Goal: Task Accomplishment & Management: Manage account settings

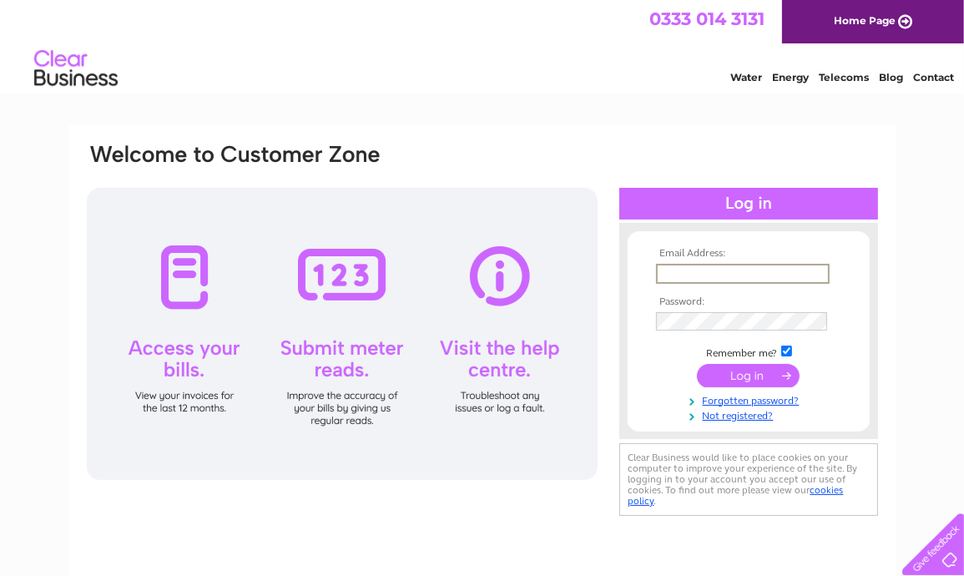
click at [686, 280] on input "text" at bounding box center [743, 274] width 174 height 20
type input "[EMAIL_ADDRESS][DOMAIN_NAME]"
click at [731, 331] on td at bounding box center [749, 321] width 194 height 27
click at [697, 363] on input "submit" at bounding box center [748, 374] width 103 height 23
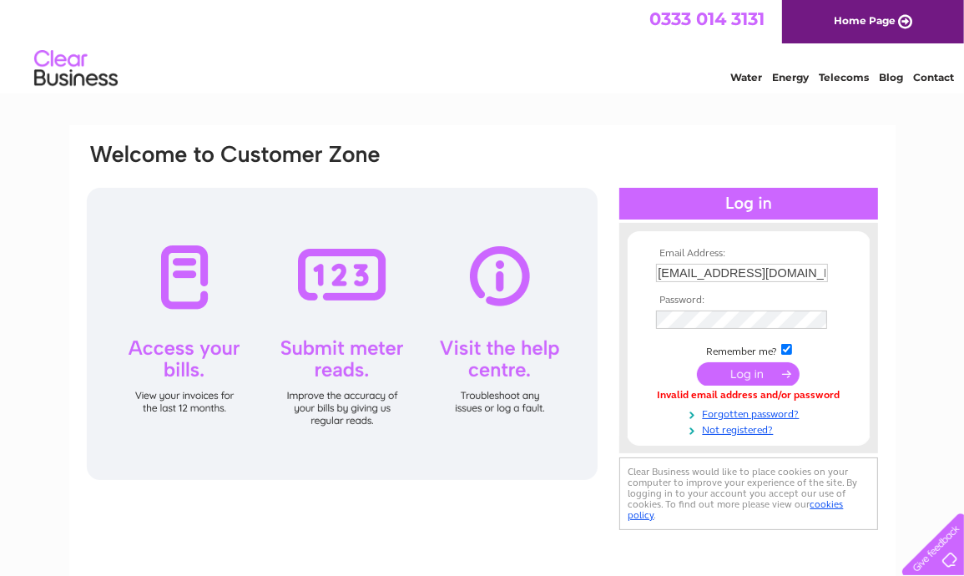
click at [727, 367] on input "submit" at bounding box center [748, 373] width 103 height 23
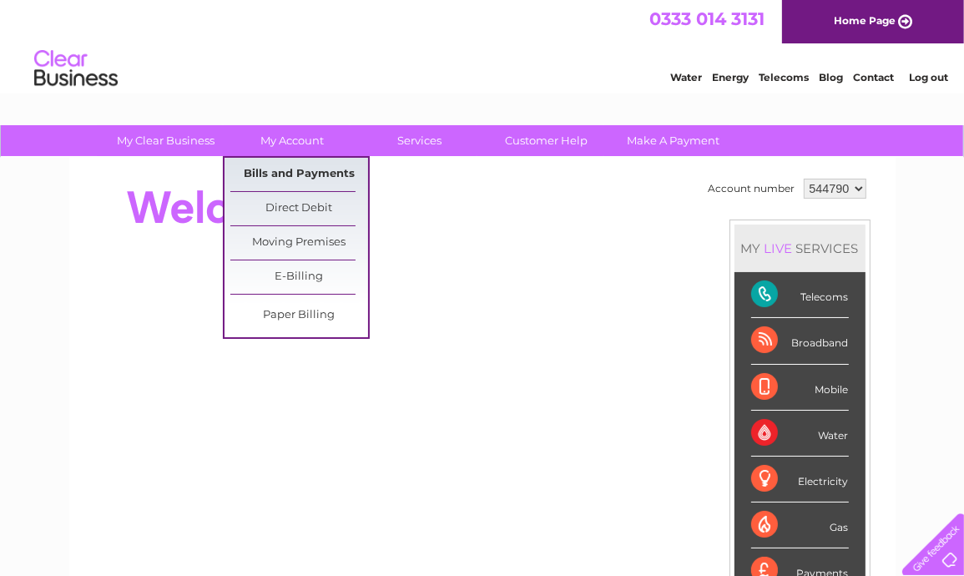
click at [297, 169] on link "Bills and Payments" at bounding box center [299, 174] width 138 height 33
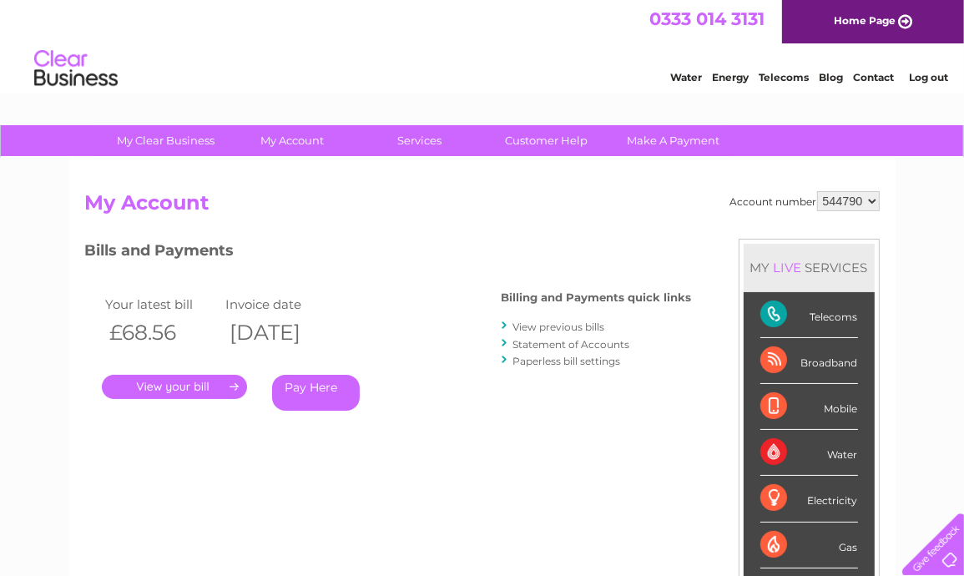
click at [213, 382] on link "." at bounding box center [174, 387] width 145 height 24
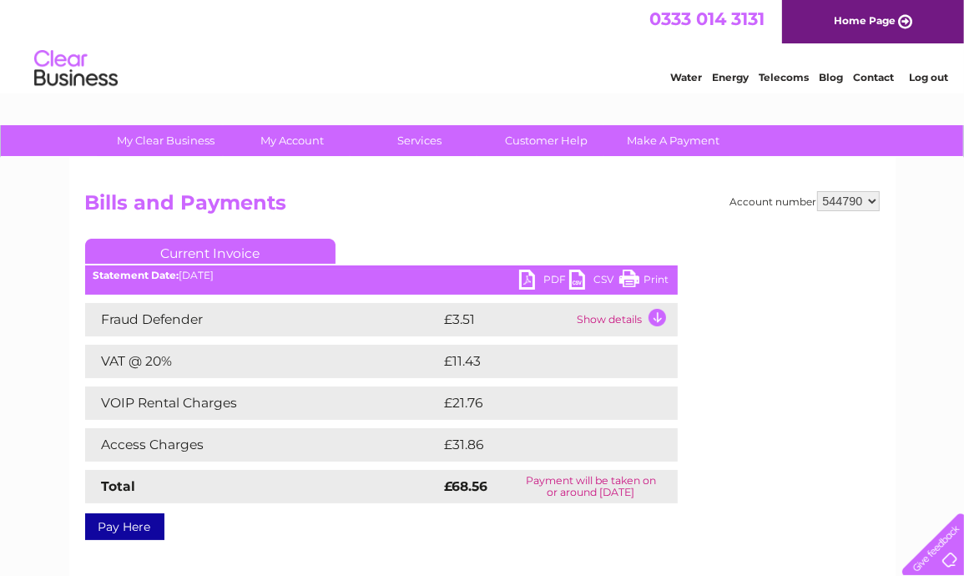
click at [538, 279] on link "PDF" at bounding box center [544, 282] width 50 height 24
click at [926, 83] on link "Log out" at bounding box center [928, 77] width 39 height 13
